Goal: Download file/media

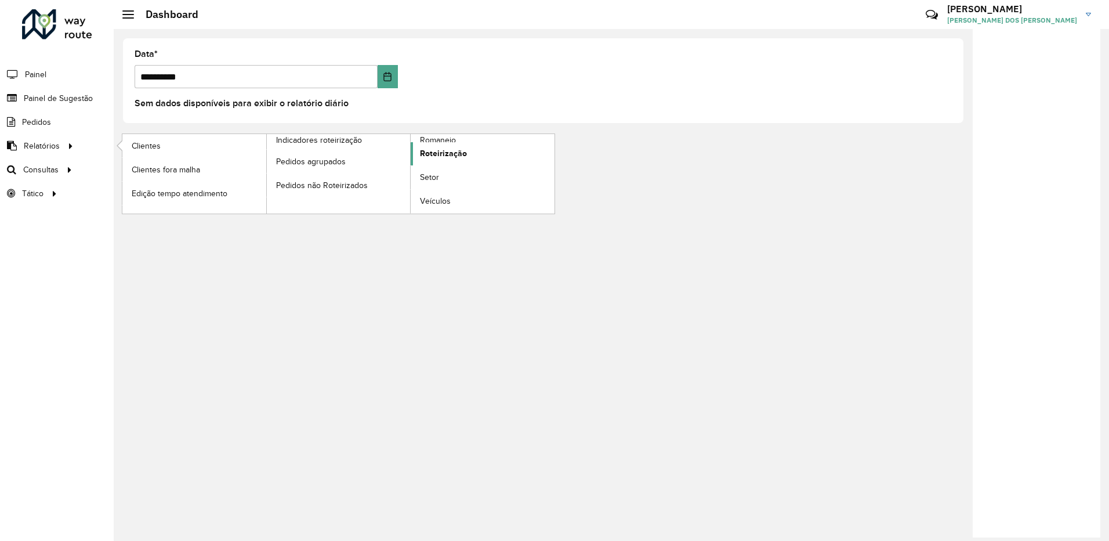
click at [452, 142] on link "Roteirização" at bounding box center [483, 153] width 144 height 23
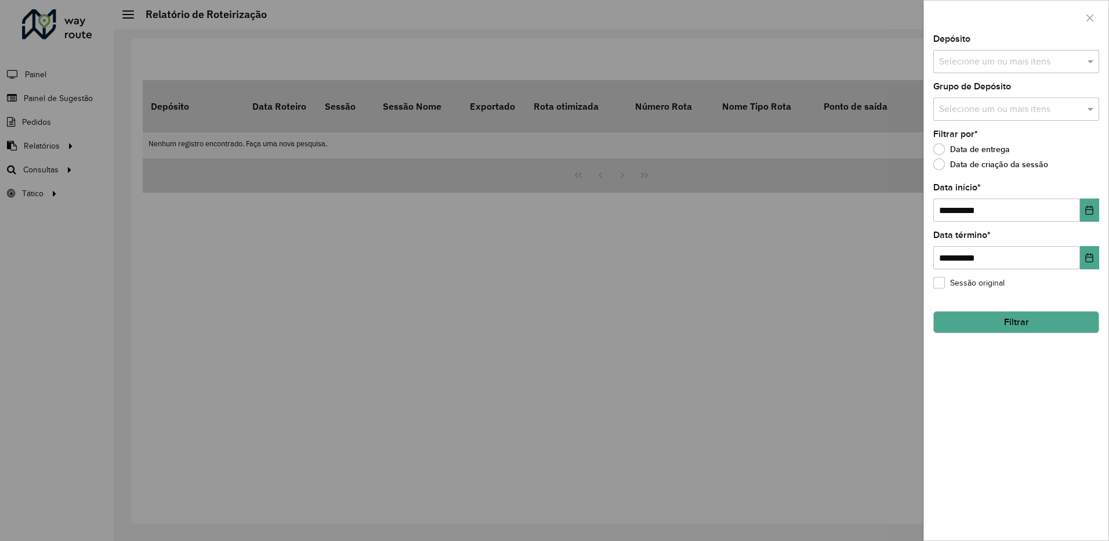
click at [54, 148] on div at bounding box center [554, 270] width 1109 height 541
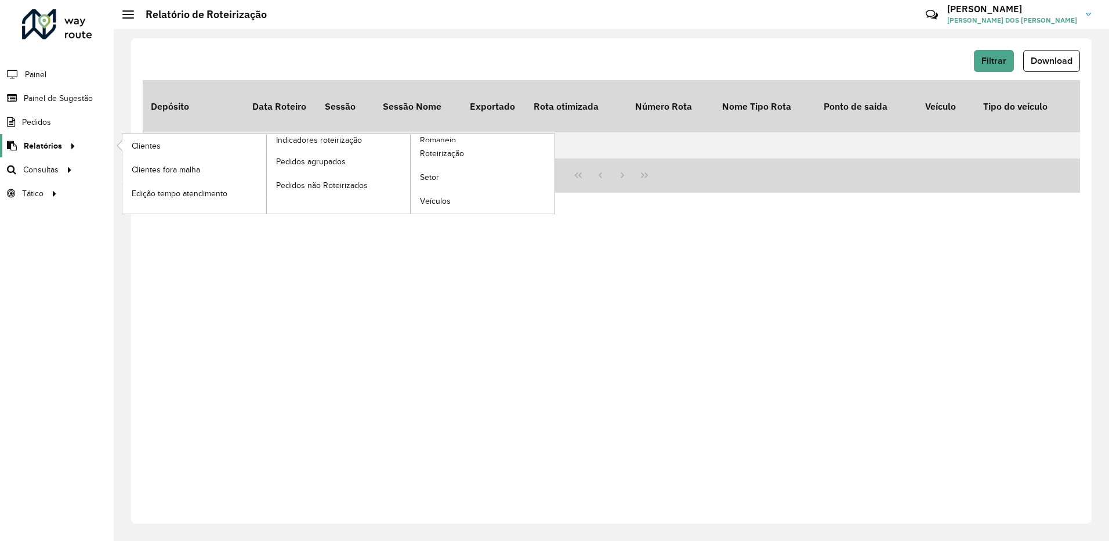
click at [70, 150] on icon at bounding box center [71, 144] width 10 height 17
click at [449, 138] on span "Romaneio" at bounding box center [439, 140] width 38 height 12
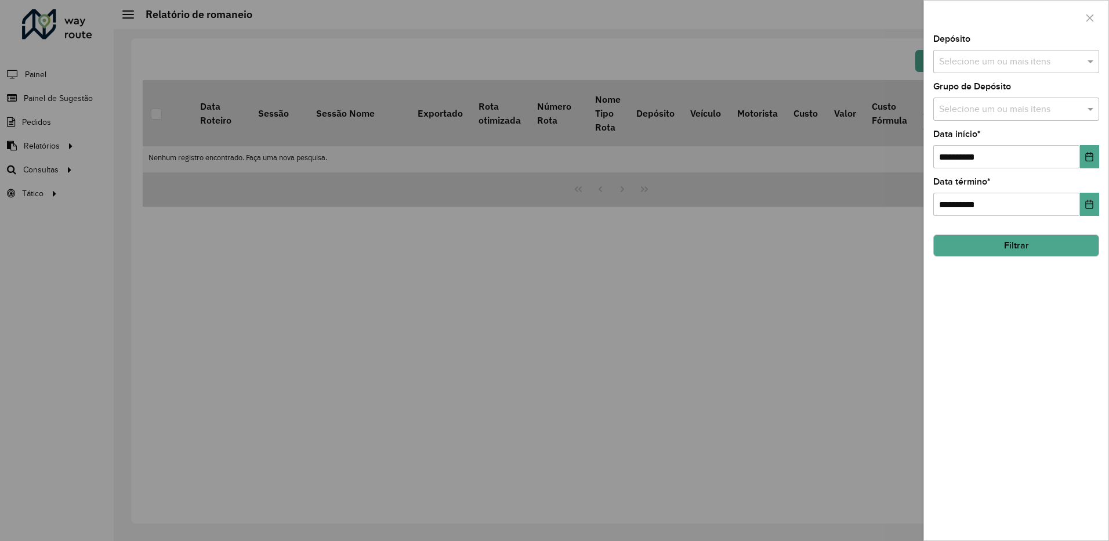
click at [977, 72] on div "Selecione um ou mais itens" at bounding box center [1016, 61] width 166 height 23
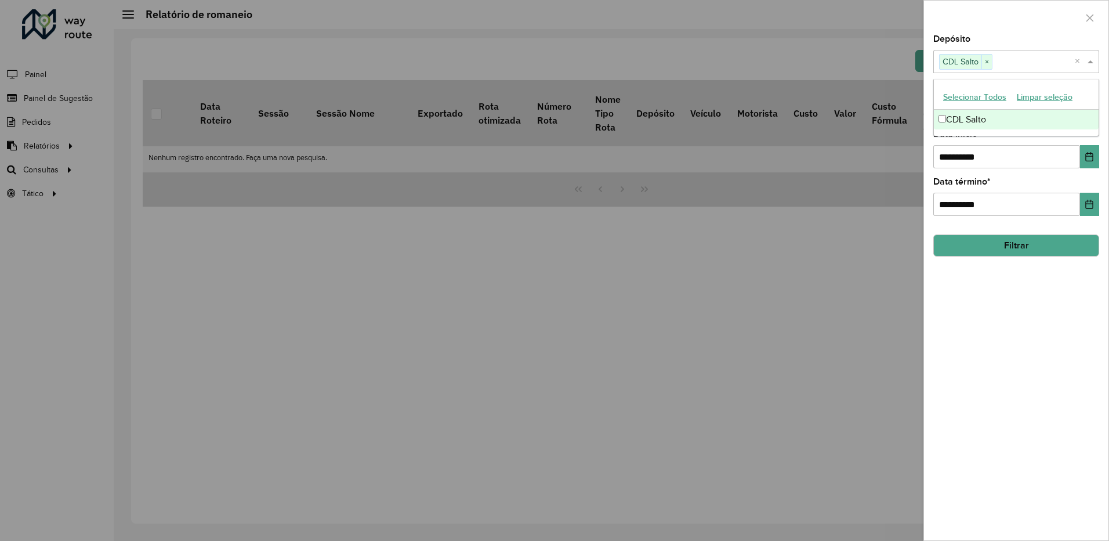
click at [924, 14] on div at bounding box center [1016, 18] width 184 height 34
click at [946, 95] on div "Grupo de Depósito Selecione um ou mais itens" at bounding box center [1016, 101] width 166 height 38
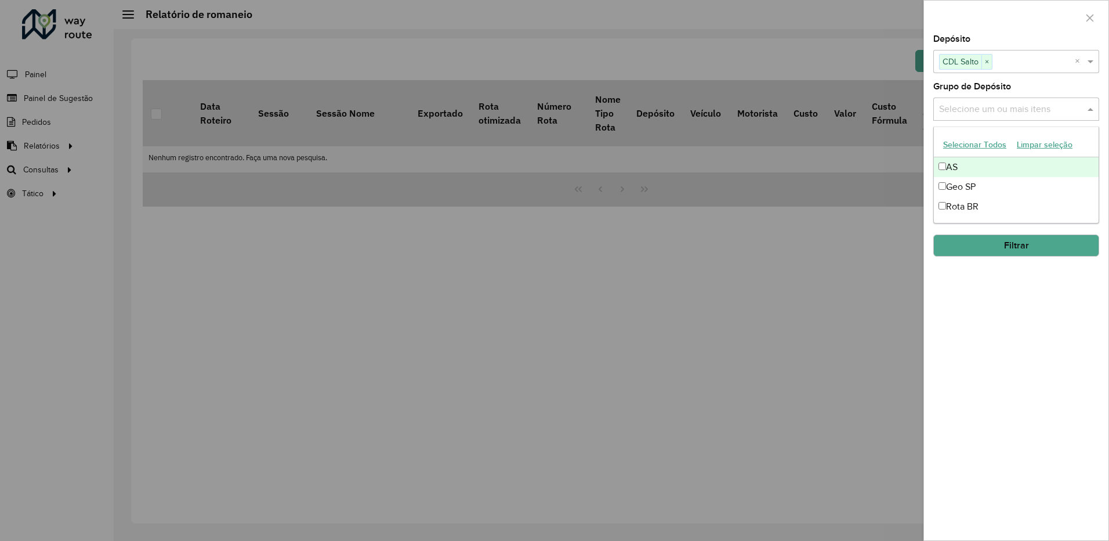
click at [949, 104] on input "text" at bounding box center [1010, 110] width 148 height 14
click at [969, 142] on button "Selecionar Todos" at bounding box center [975, 145] width 74 height 18
click at [957, 92] on label "Grupo de Depósito" at bounding box center [972, 86] width 78 height 14
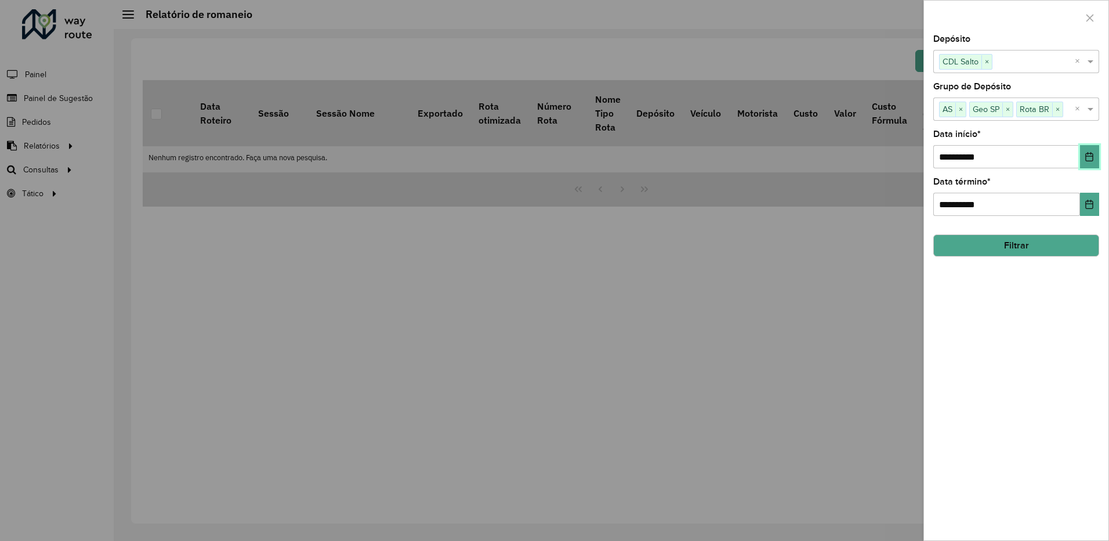
drag, startPoint x: 1082, startPoint y: 160, endPoint x: 1072, endPoint y: 164, distance: 10.7
click at [1082, 160] on button "Choose Date" at bounding box center [1089, 156] width 19 height 23
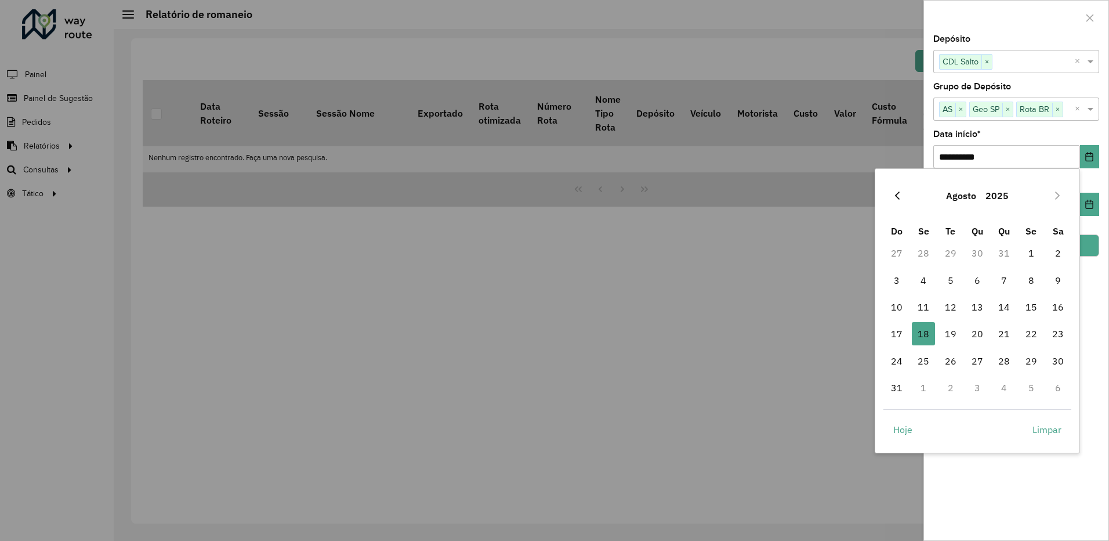
click at [902, 196] on button "Previous Month" at bounding box center [897, 195] width 19 height 19
drag, startPoint x: 955, startPoint y: 251, endPoint x: 977, endPoint y: 237, distance: 25.8
click at [955, 250] on span "1" at bounding box center [950, 252] width 23 height 23
type input "**********"
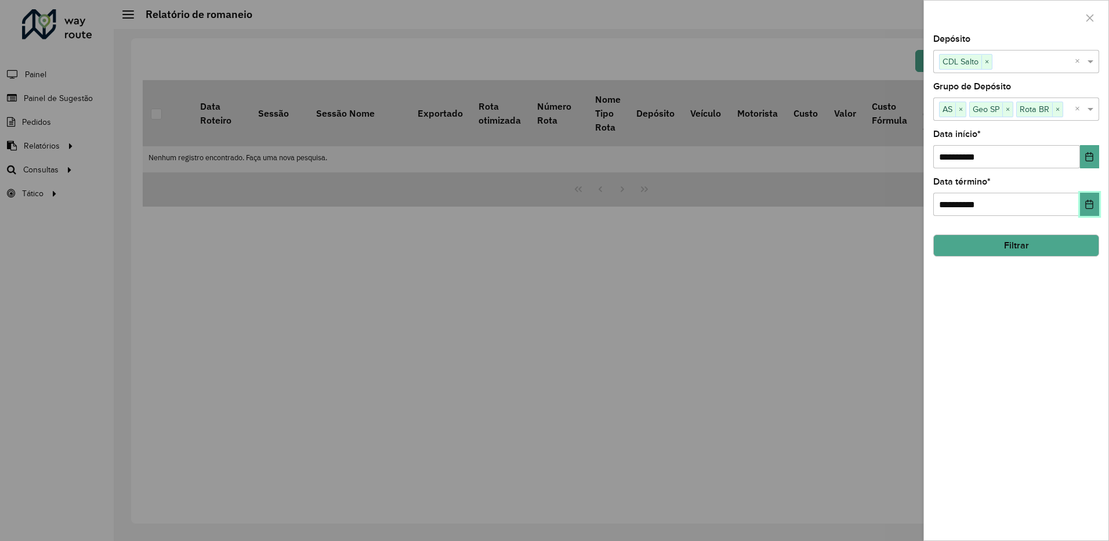
click at [1094, 203] on button "Choose Date" at bounding box center [1089, 204] width 19 height 23
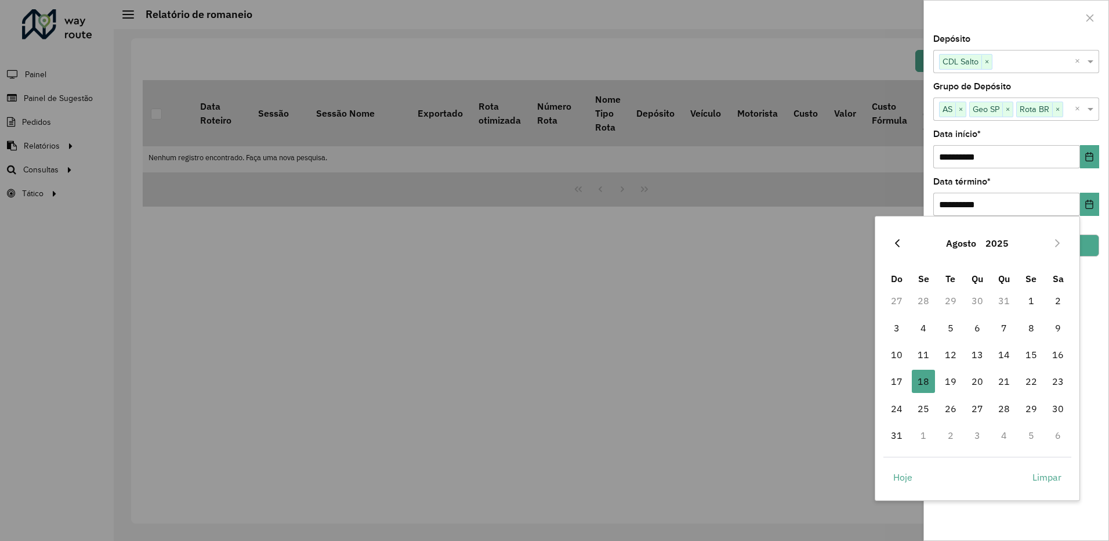
click at [904, 240] on button "Previous Month" at bounding box center [897, 243] width 19 height 19
click at [1004, 406] on span "31" at bounding box center [1003, 408] width 23 height 23
type input "**********"
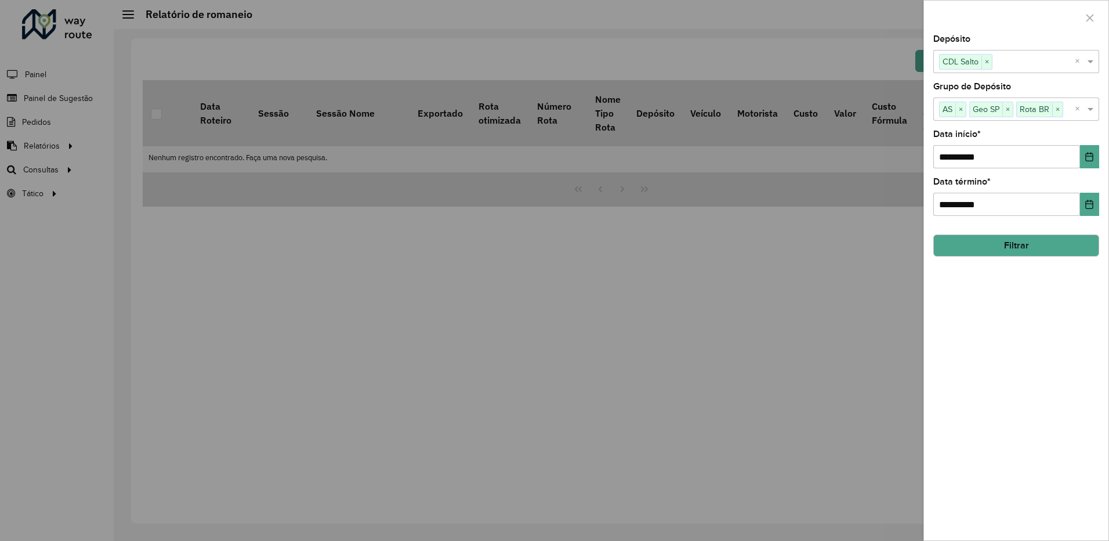
drag, startPoint x: 1098, startPoint y: 315, endPoint x: 1096, endPoint y: 307, distance: 9.2
click at [1098, 315] on div "**********" at bounding box center [1016, 287] width 184 height 505
click at [1020, 247] on button "Filtrar" at bounding box center [1016, 245] width 166 height 22
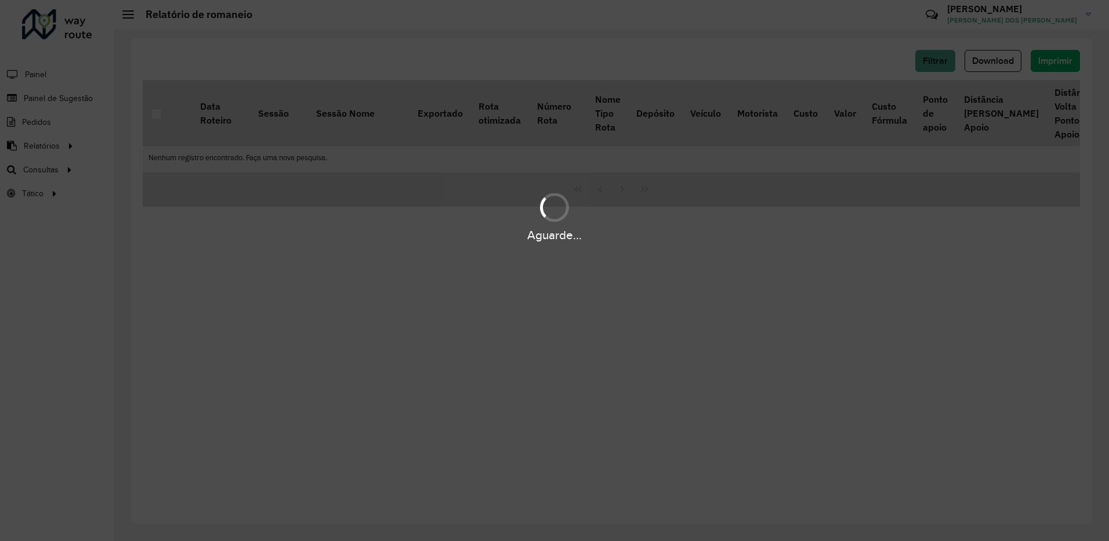
click at [459, 257] on div "Aguarde..." at bounding box center [554, 270] width 1109 height 541
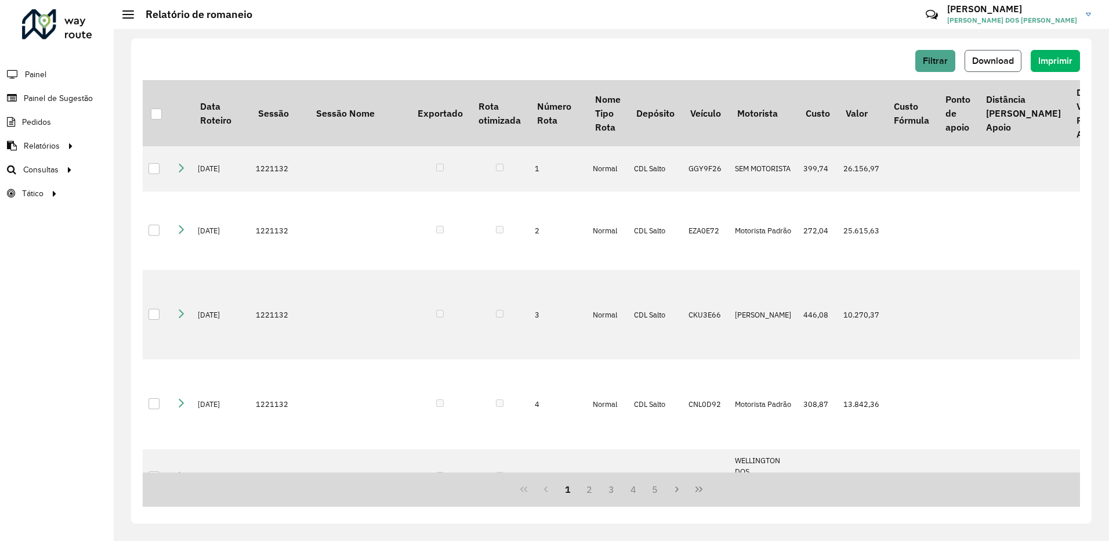
click at [1018, 60] on button "Download" at bounding box center [992, 61] width 57 height 22
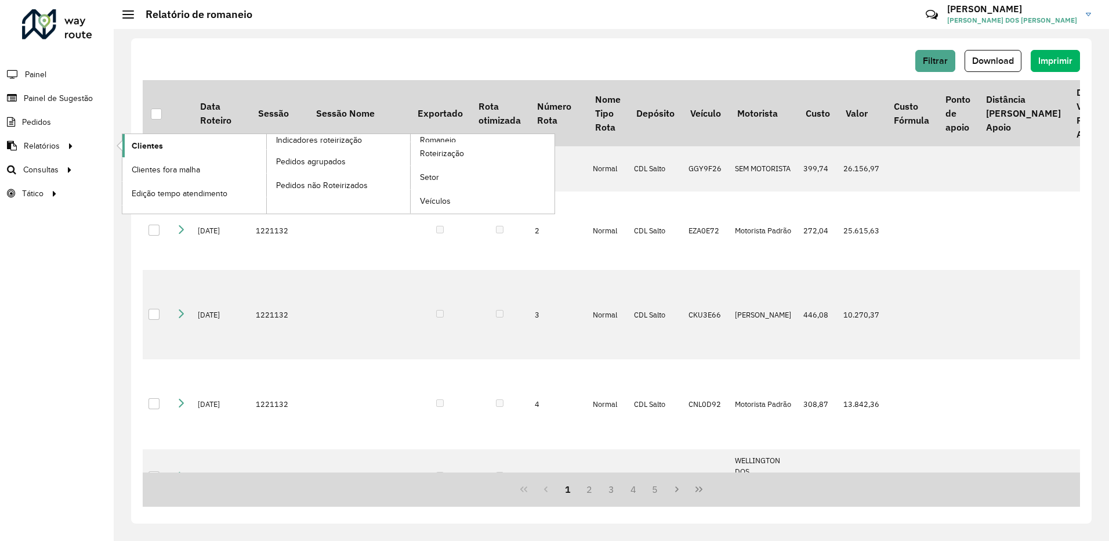
click at [156, 147] on span "Clientes" at bounding box center [147, 146] width 31 height 12
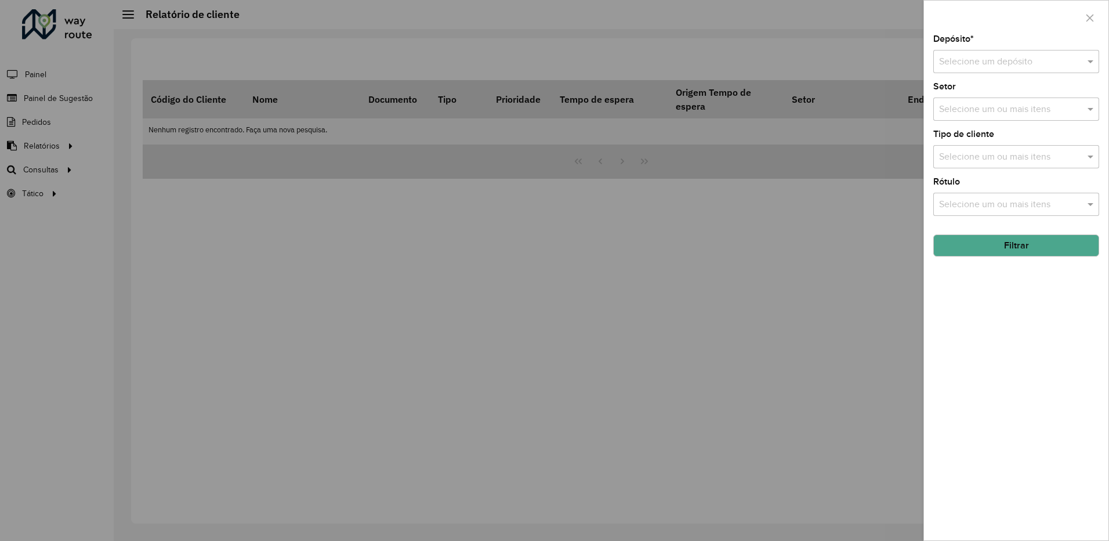
click at [950, 63] on input "text" at bounding box center [1004, 62] width 131 height 14
click at [952, 100] on div "CDL Salto" at bounding box center [1016, 95] width 165 height 20
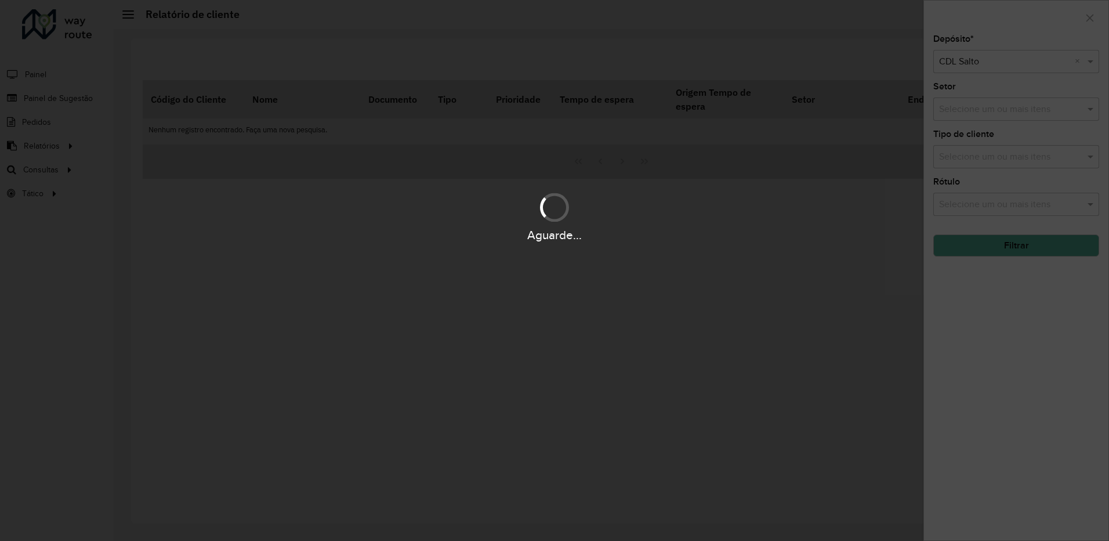
click at [959, 123] on div "Aguarde..." at bounding box center [554, 270] width 1109 height 541
click at [958, 114] on div "Aguarde..." at bounding box center [554, 270] width 1109 height 541
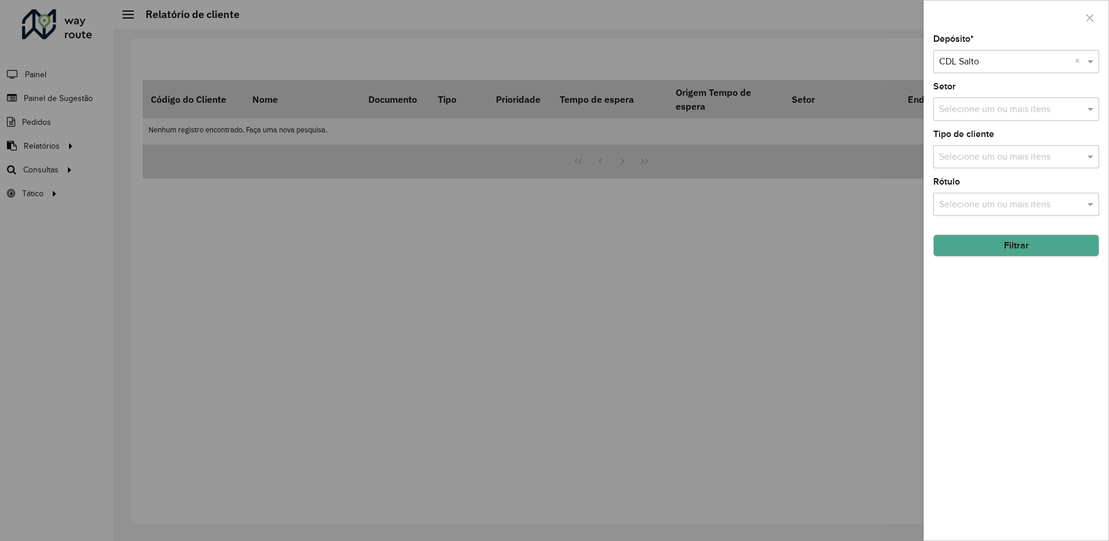
click at [1016, 246] on button "Filtrar" at bounding box center [1016, 245] width 166 height 22
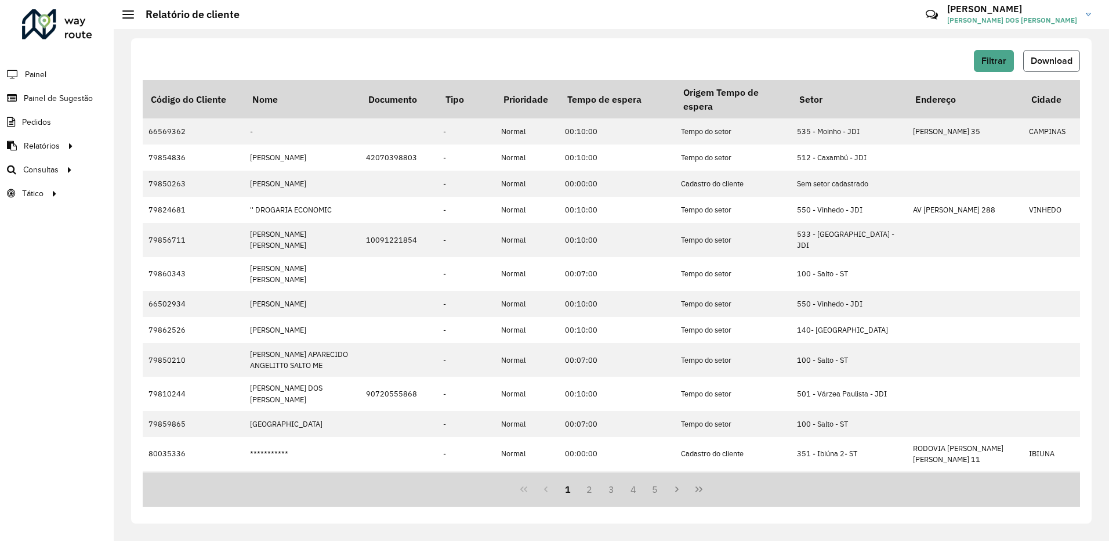
click at [1062, 62] on span "Download" at bounding box center [1052, 61] width 42 height 10
click at [75, 360] on div "Roteirizador AmbevTech Painel Painel de Sugestão Pedidos Relatórios Clientes Cl…" at bounding box center [57, 270] width 114 height 541
click at [136, 47] on div "Filtrar Download Código do Cliente Nome Documento Tipo Prioridade Tempo de espe…" at bounding box center [611, 280] width 960 height 485
